Goal: Task Accomplishment & Management: Complete application form

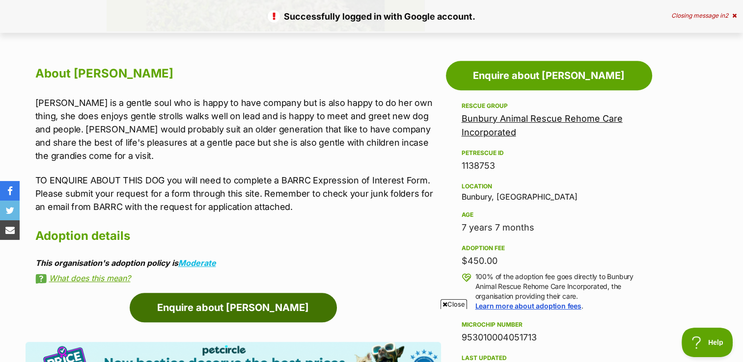
click at [172, 293] on link "Enquire about [PERSON_NAME]" at bounding box center [233, 307] width 207 height 29
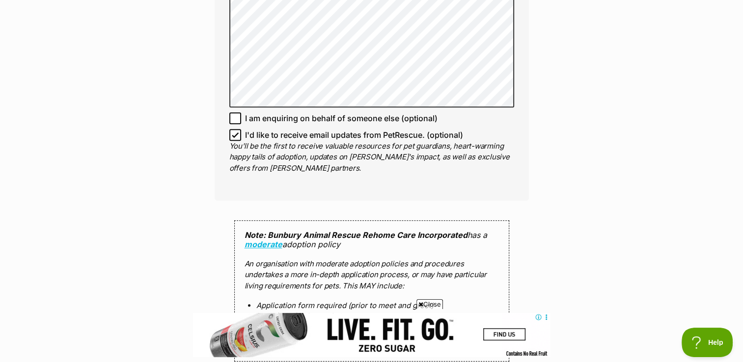
scroll to position [786, 0]
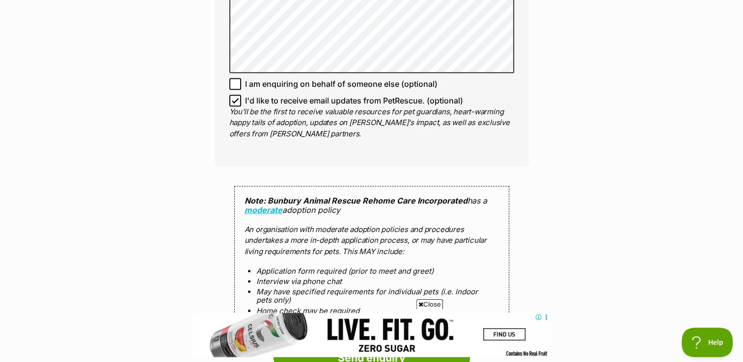
click at [236, 99] on icon at bounding box center [235, 100] width 6 height 4
click at [236, 99] on input "I'd like to receive email updates from PetRescue. (optional)" at bounding box center [235, 101] width 12 height 12
checkbox input "false"
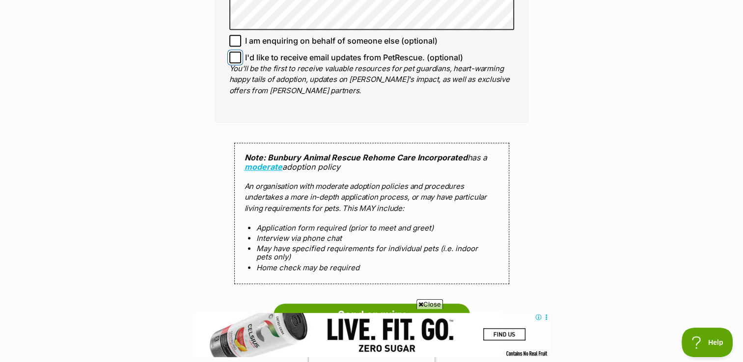
scroll to position [835, 0]
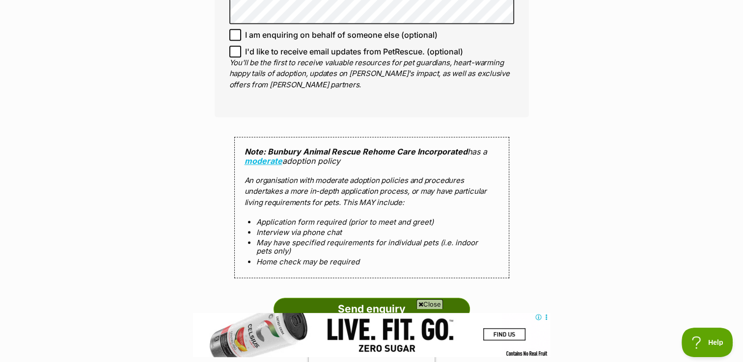
drag, startPoint x: 339, startPoint y: 303, endPoint x: 334, endPoint y: 296, distance: 8.4
click at [338, 303] on input "Send enquiry" at bounding box center [372, 309] width 196 height 23
